Goal: Information Seeking & Learning: Check status

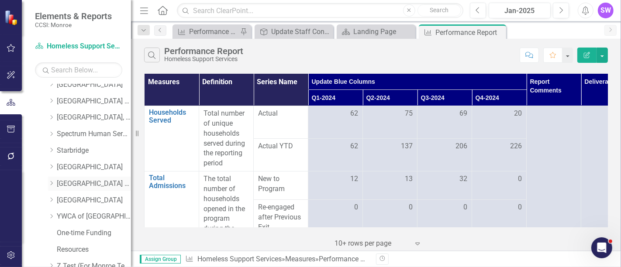
scroll to position [582, 0]
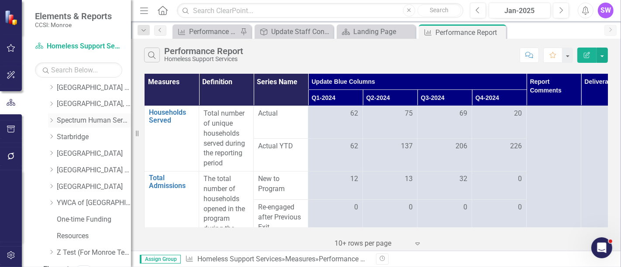
drag, startPoint x: 52, startPoint y: 122, endPoint x: 58, endPoint y: 123, distance: 6.2
click at [52, 122] on icon "Dropdown" at bounding box center [51, 120] width 7 height 5
click at [66, 121] on link "Spectrum Human Services, Inc." at bounding box center [94, 121] width 74 height 10
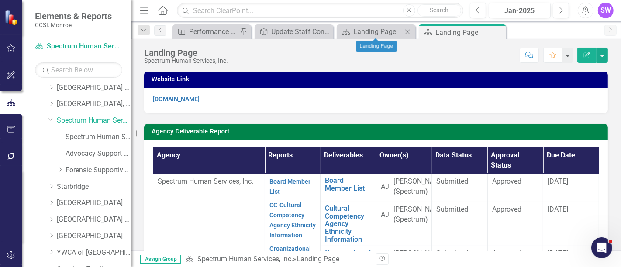
click at [409, 29] on icon "Close" at bounding box center [407, 31] width 9 height 7
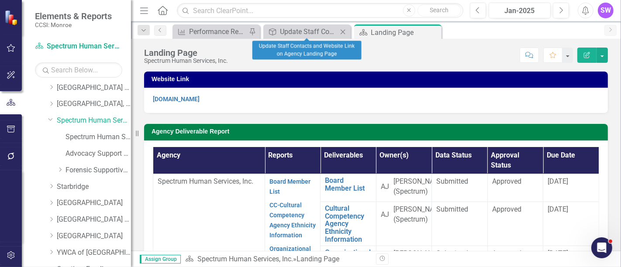
click at [339, 28] on icon "Close" at bounding box center [342, 31] width 9 height 7
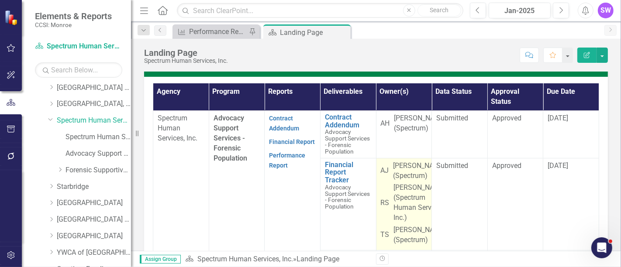
scroll to position [242, 0]
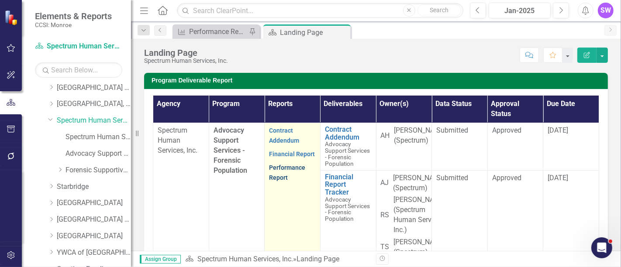
click at [279, 181] on link "Performance Report" at bounding box center [287, 172] width 36 height 17
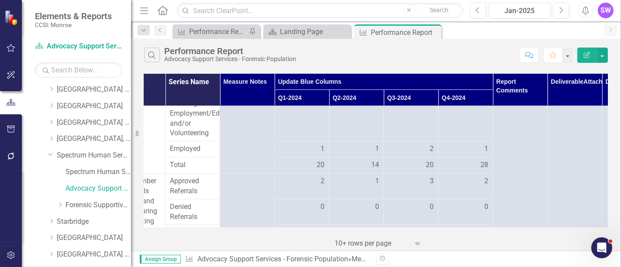
scroll to position [469, 0]
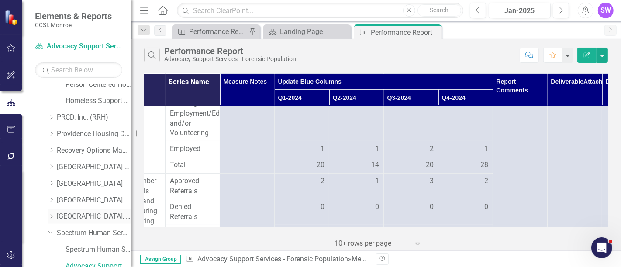
click at [51, 214] on icon at bounding box center [52, 216] width 2 height 4
click at [97, 216] on link "[GEOGRAPHIC_DATA], Inc." at bounding box center [94, 217] width 74 height 10
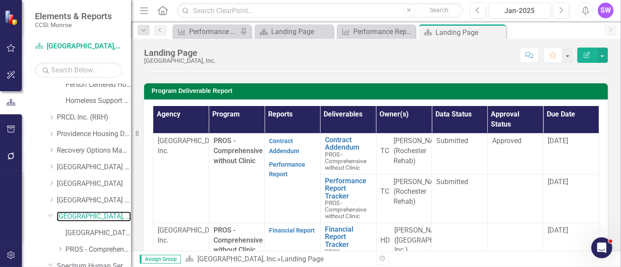
scroll to position [293, 0]
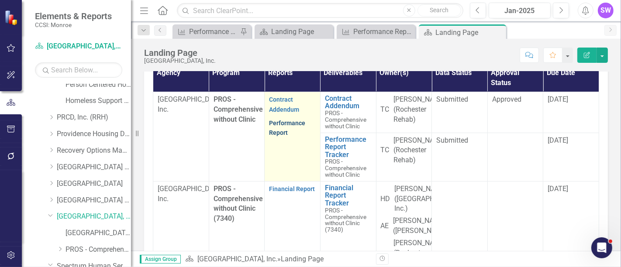
click at [290, 137] on link "Performance Report" at bounding box center [287, 128] width 36 height 17
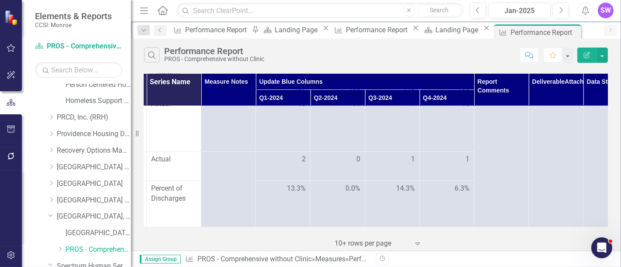
scroll to position [633, 143]
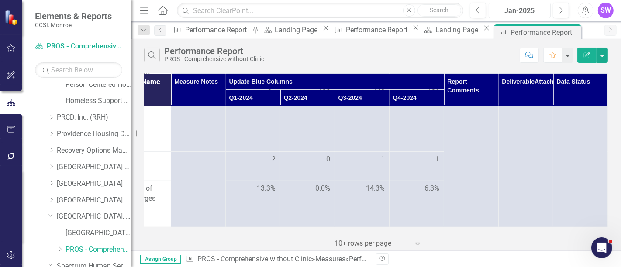
click at [537, 12] on div "Jan-2025" at bounding box center [519, 11] width 56 height 10
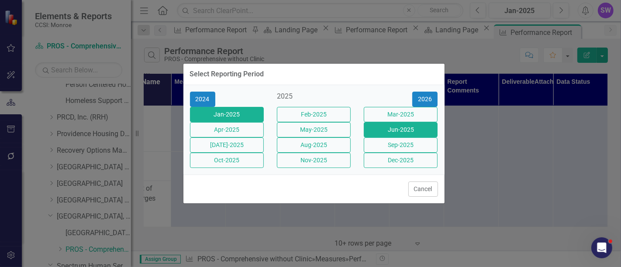
click at [418, 126] on button "Jun-2025" at bounding box center [401, 129] width 74 height 15
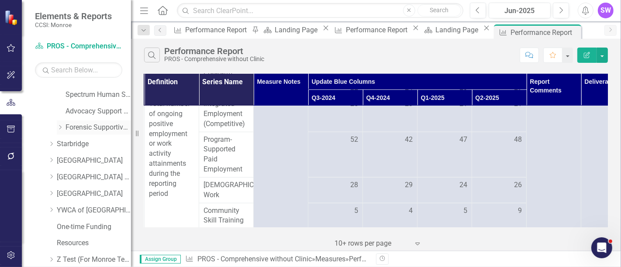
scroll to position [642, 0]
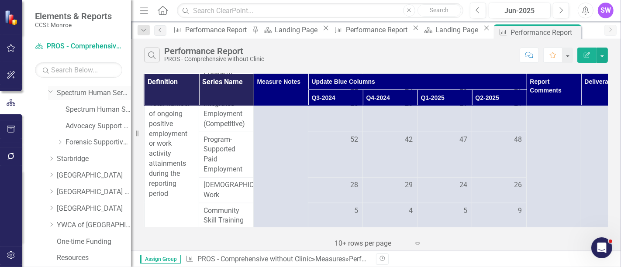
click at [80, 94] on link "Spectrum Human Services, Inc." at bounding box center [94, 93] width 74 height 10
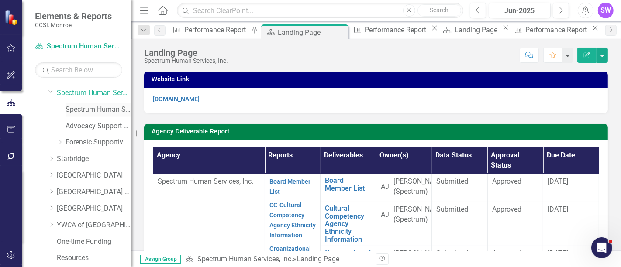
click at [87, 107] on link "Spectrum Human Services, Inc. (MCOMH Internal)" at bounding box center [97, 110] width 65 height 10
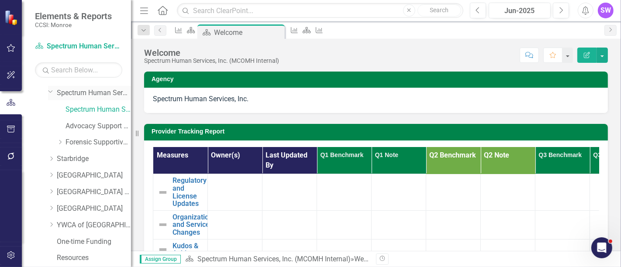
click at [97, 91] on link "Spectrum Human Services, Inc." at bounding box center [94, 93] width 74 height 10
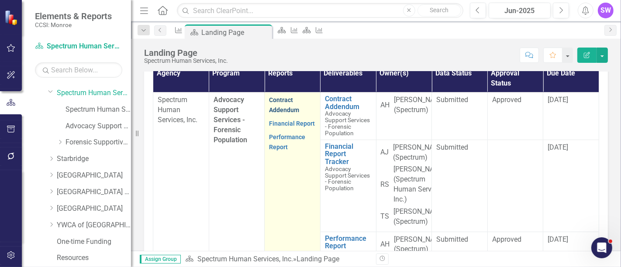
click at [281, 113] on link "Contract Addendum" at bounding box center [284, 104] width 30 height 17
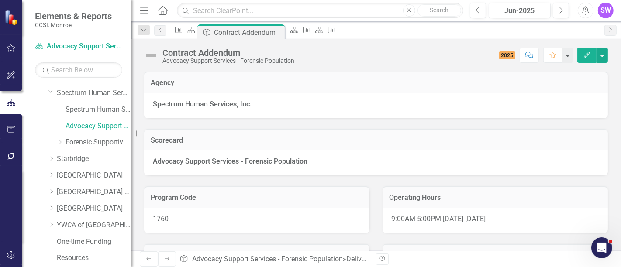
click at [378, 162] on div "Advocacy Support Services - Forensic Population" at bounding box center [376, 162] width 464 height 25
click at [299, 31] on icon "Scorecard" at bounding box center [294, 30] width 9 height 7
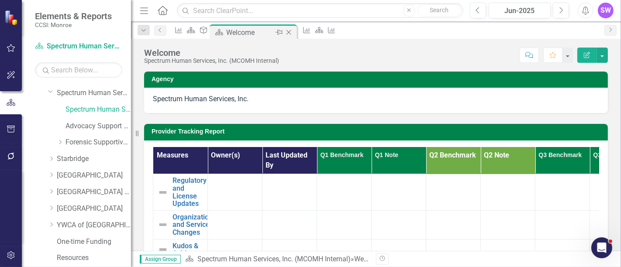
click at [293, 31] on icon "Close" at bounding box center [288, 32] width 9 height 7
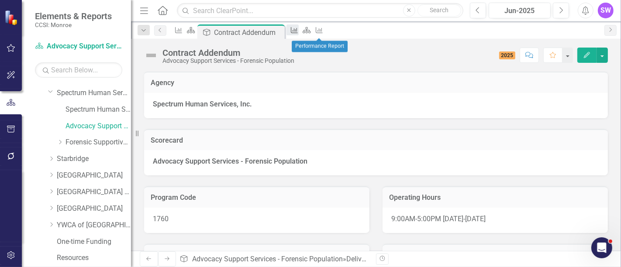
click at [299, 29] on icon "Measure" at bounding box center [294, 30] width 9 height 7
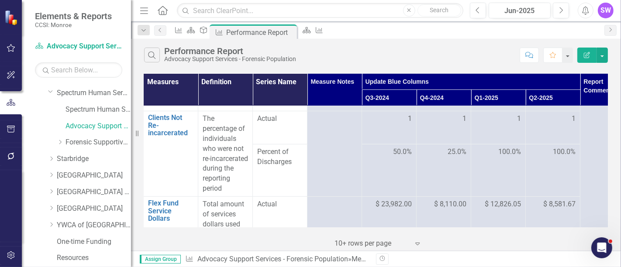
scroll to position [382, 0]
click at [526, 12] on div "Jun-2025" at bounding box center [519, 11] width 56 height 10
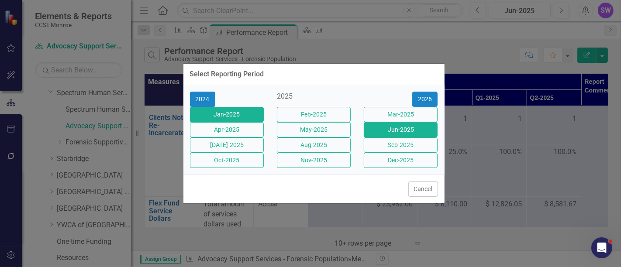
click at [244, 108] on button "Jan-2025" at bounding box center [227, 114] width 74 height 15
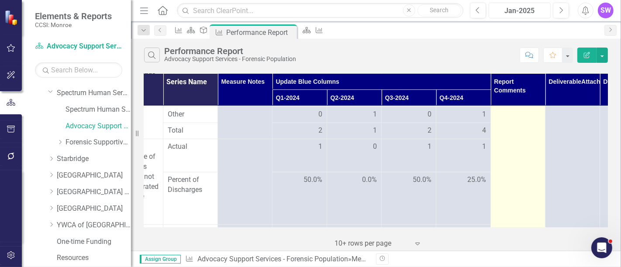
scroll to position [339, 90]
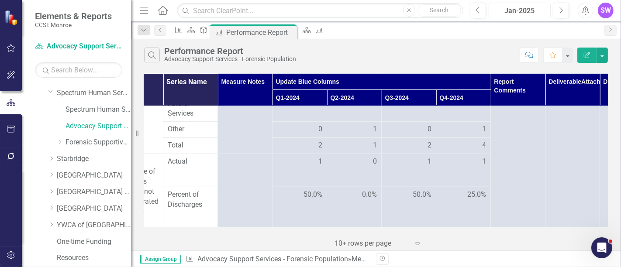
click at [537, 10] on div "Jan-2025" at bounding box center [519, 11] width 56 height 10
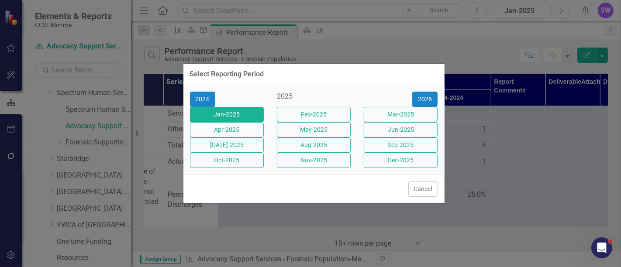
click at [408, 129] on button "Jun-2025" at bounding box center [401, 129] width 74 height 15
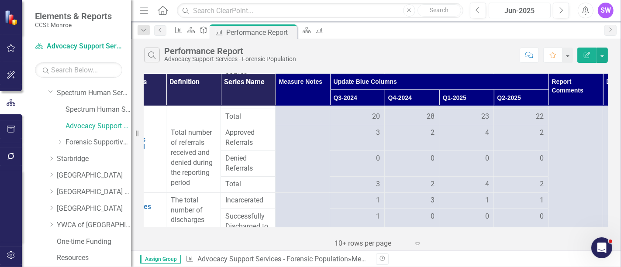
scroll to position [145, 0]
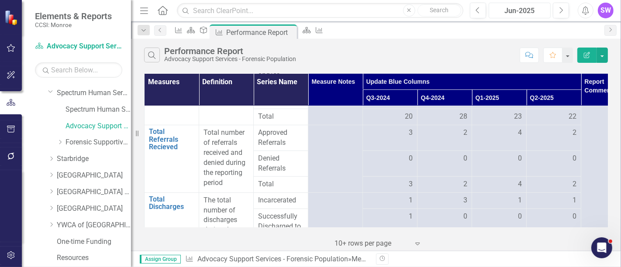
click at [454, 226] on div "Measures Definition Series Name Measure Notes Update Blue Columns Report Commen…" at bounding box center [376, 151] width 464 height 154
